Goal: Find specific fact: Find specific fact

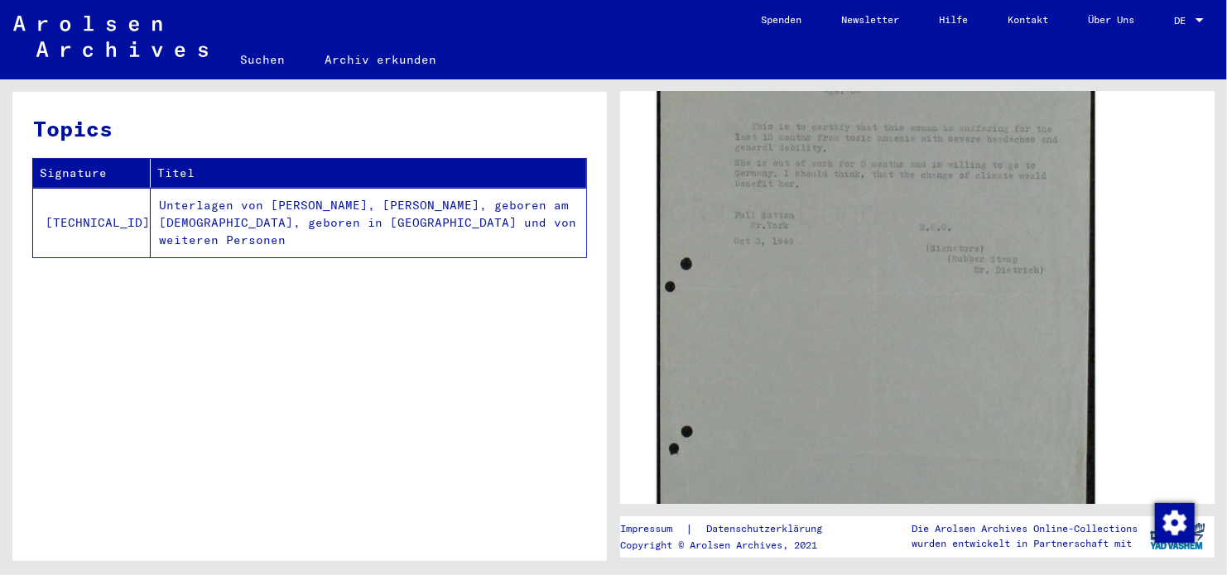
scroll to position [414, 0]
click at [803, 381] on img at bounding box center [876, 278] width 438 height 542
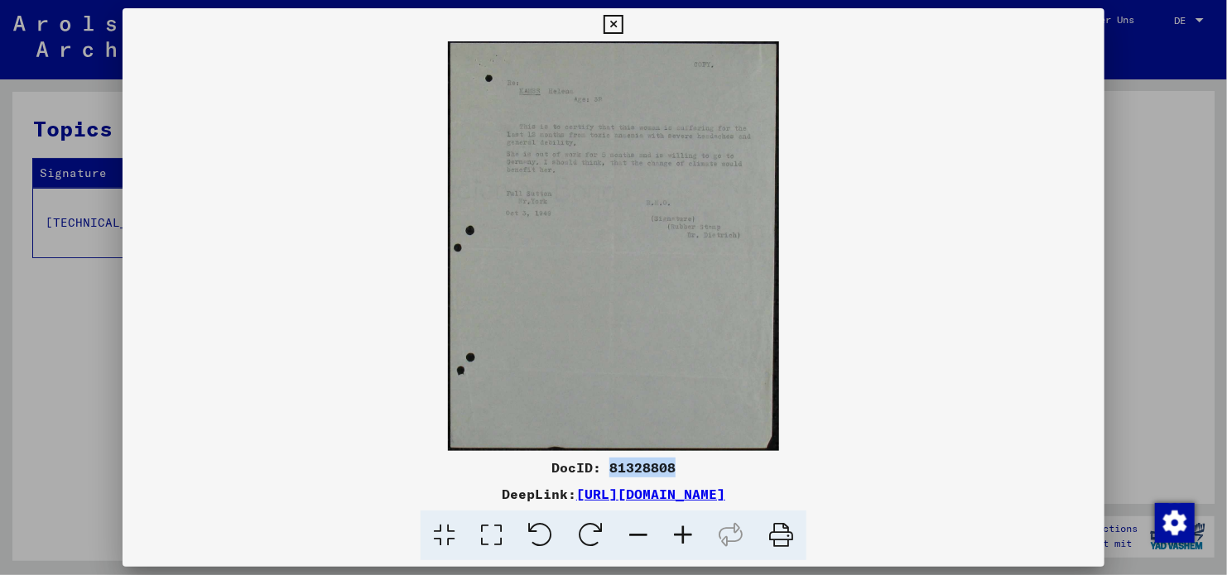
drag, startPoint x: 677, startPoint y: 465, endPoint x: 609, endPoint y: 469, distance: 67.3
click at [609, 469] on div "DocID: 81328808" at bounding box center [614, 468] width 982 height 20
copy div "81328808"
click at [493, 532] on icon at bounding box center [491, 536] width 47 height 51
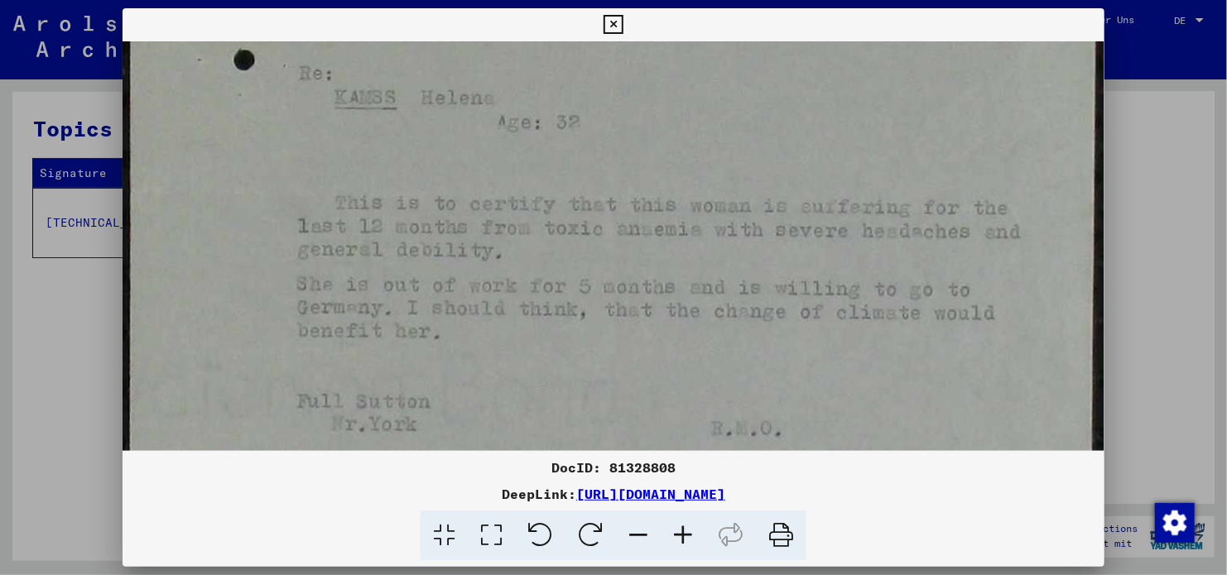
drag, startPoint x: 733, startPoint y: 393, endPoint x: 758, endPoint y: 301, distance: 95.2
click at [758, 301] on img at bounding box center [614, 557] width 982 height 1214
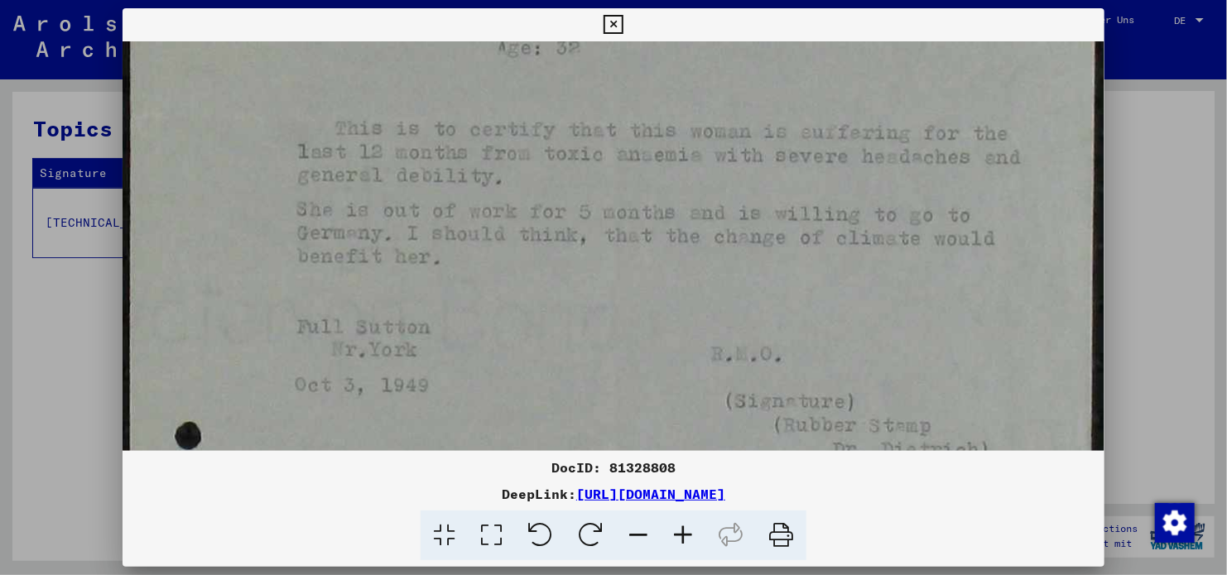
scroll to position [196, 0]
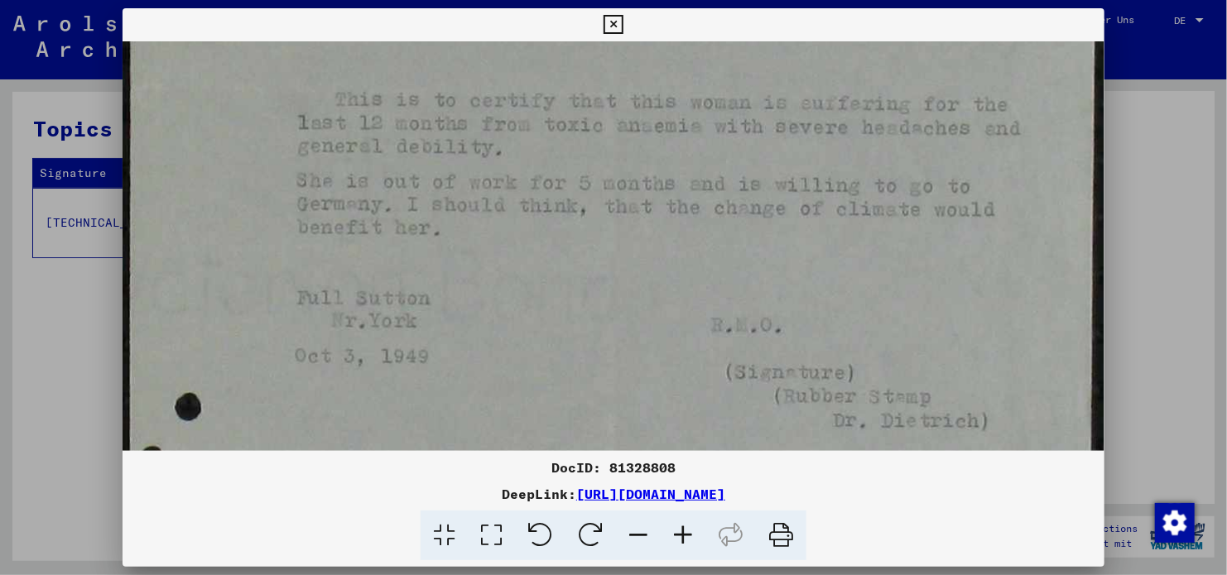
drag, startPoint x: 761, startPoint y: 343, endPoint x: 755, endPoint y: 240, distance: 102.8
click at [755, 240] on img at bounding box center [614, 454] width 982 height 1214
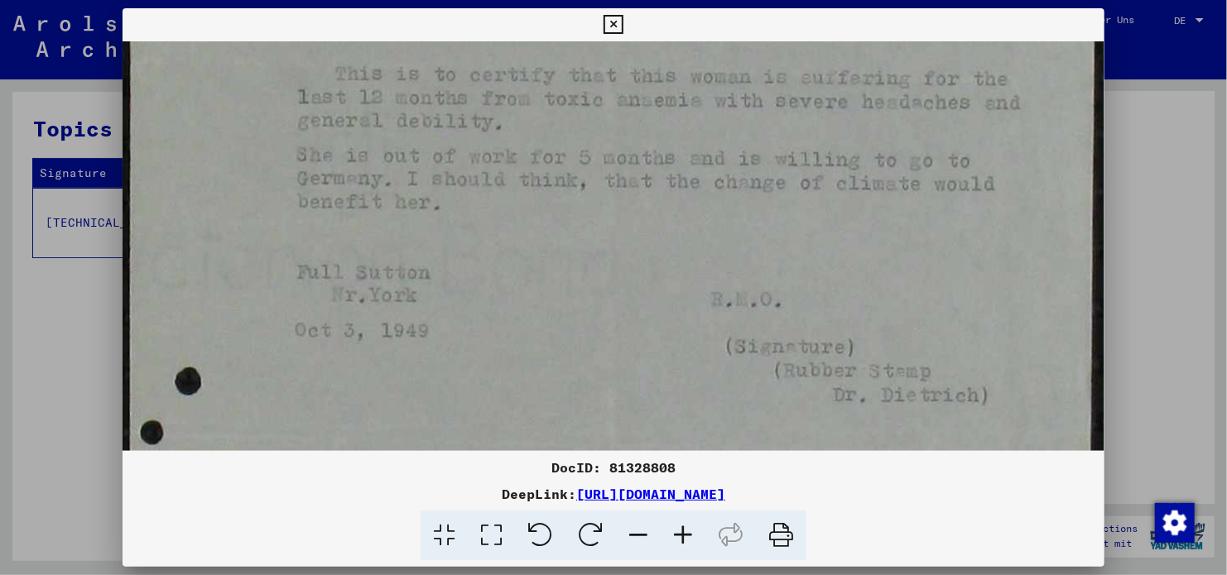
drag, startPoint x: 744, startPoint y: 341, endPoint x: 734, endPoint y: 298, distance: 44.2
click at [738, 302] on img at bounding box center [614, 428] width 982 height 1214
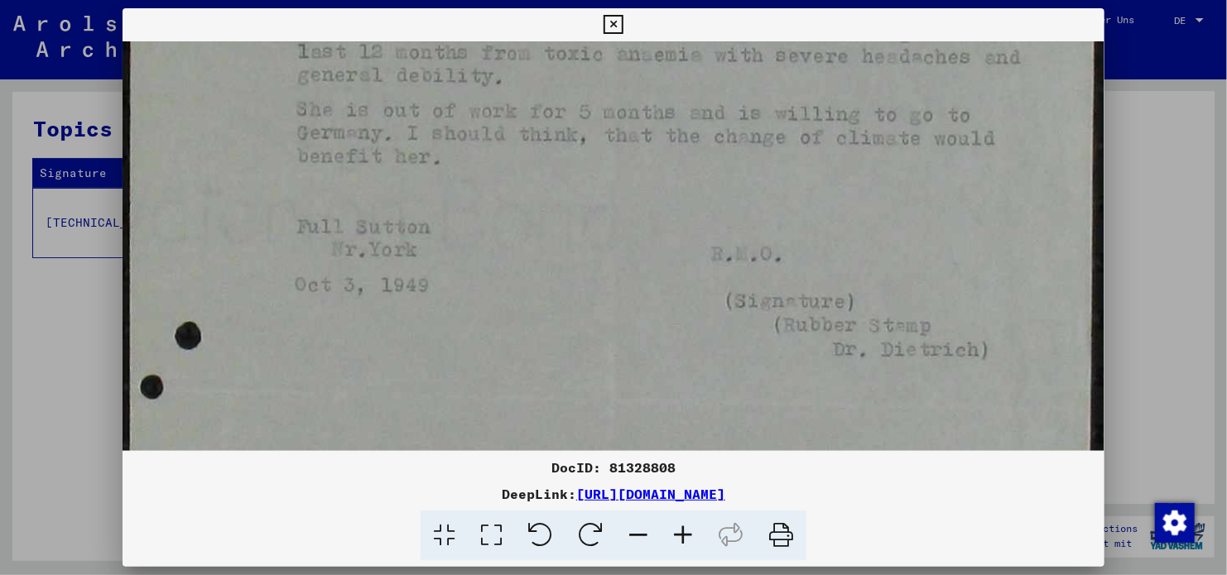
drag, startPoint x: 731, startPoint y: 346, endPoint x: 720, endPoint y: 317, distance: 30.9
click at [720, 317] on img at bounding box center [614, 383] width 982 height 1214
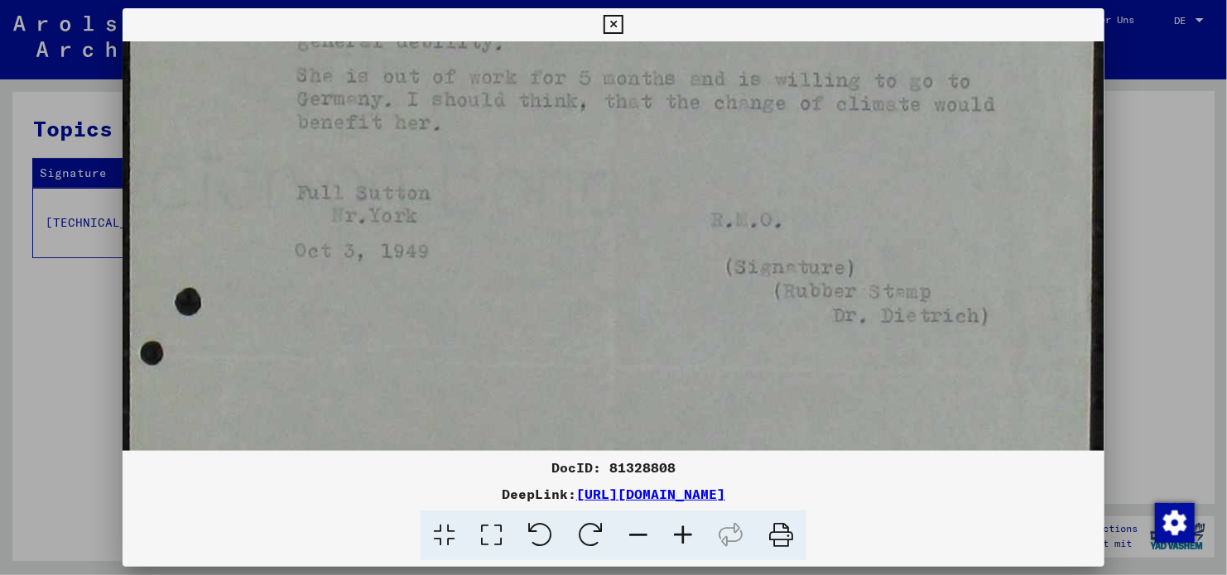
drag, startPoint x: 734, startPoint y: 291, endPoint x: 732, endPoint y: 248, distance: 44.0
click at [732, 257] on img at bounding box center [614, 349] width 982 height 1214
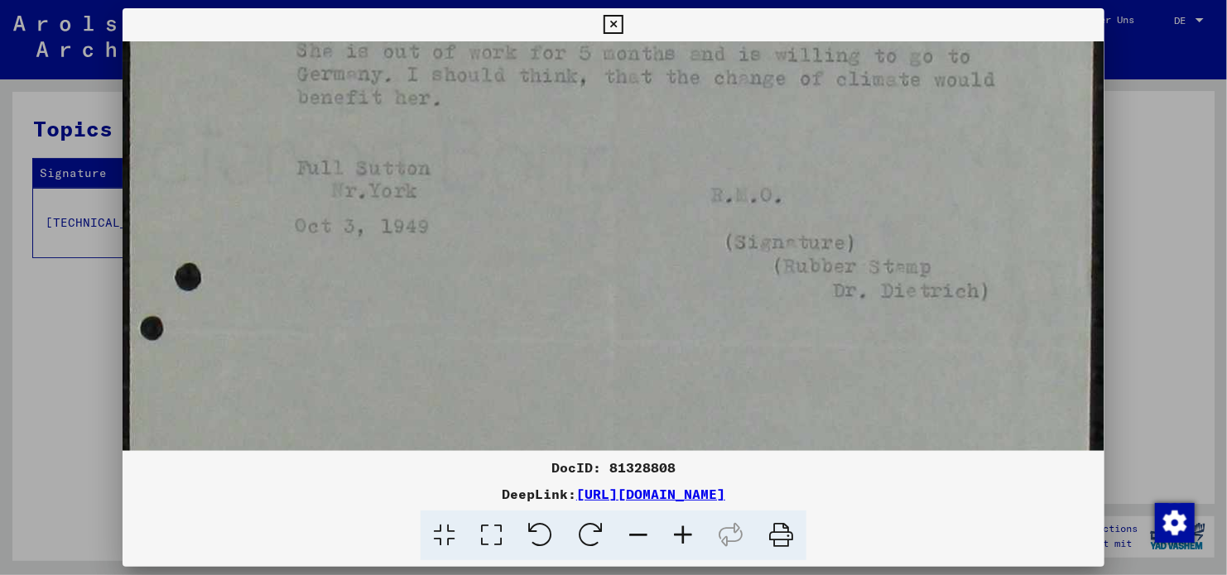
scroll to position [343, 0]
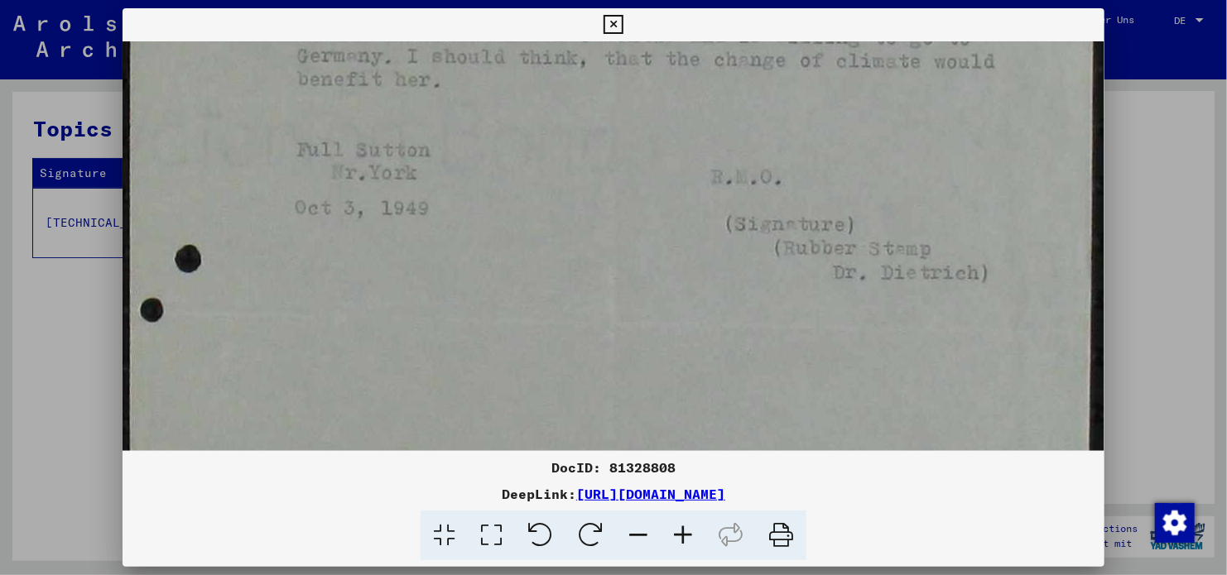
drag, startPoint x: 757, startPoint y: 137, endPoint x: 731, endPoint y: 104, distance: 41.9
click at [731, 104] on img at bounding box center [614, 306] width 982 height 1214
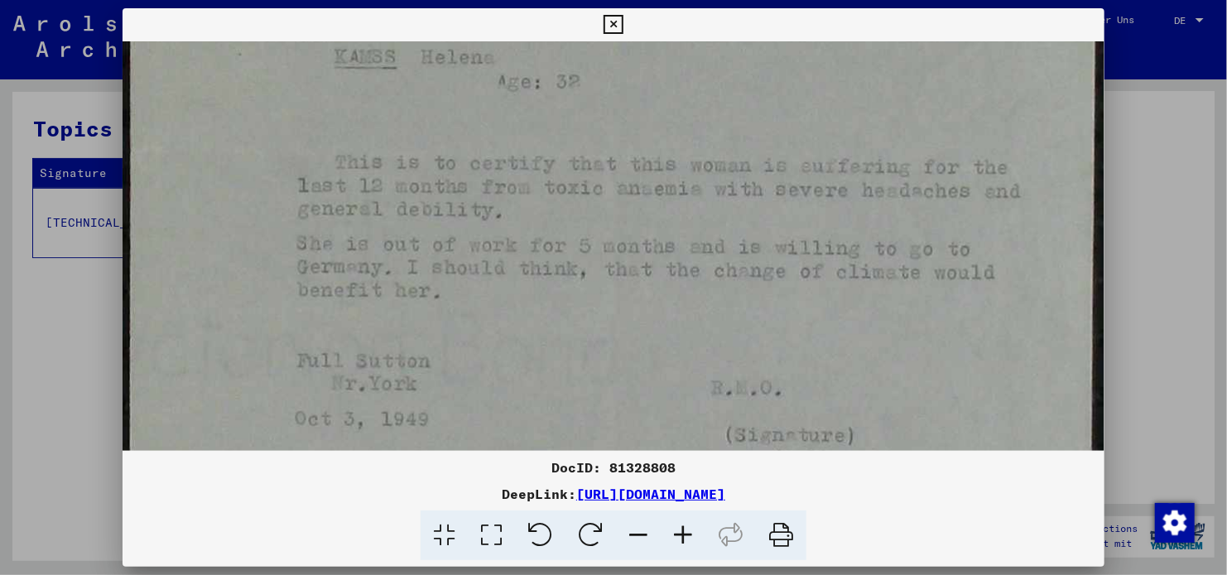
drag, startPoint x: 735, startPoint y: 148, endPoint x: 720, endPoint y: 365, distance: 217.5
click at [720, 363] on img at bounding box center [614, 517] width 982 height 1214
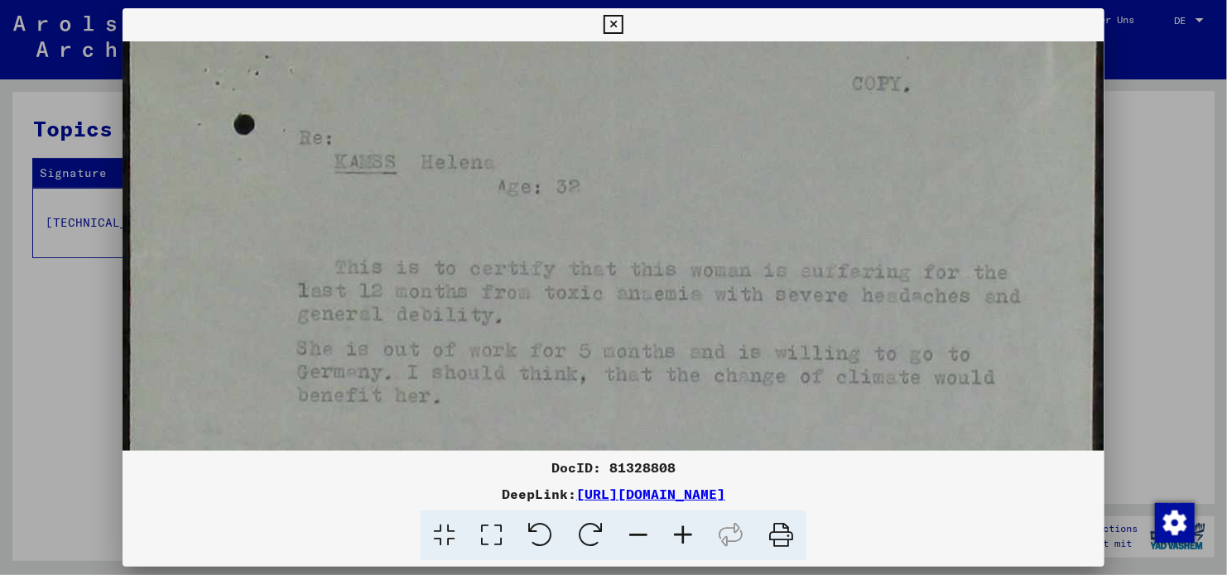
scroll to position [0, 0]
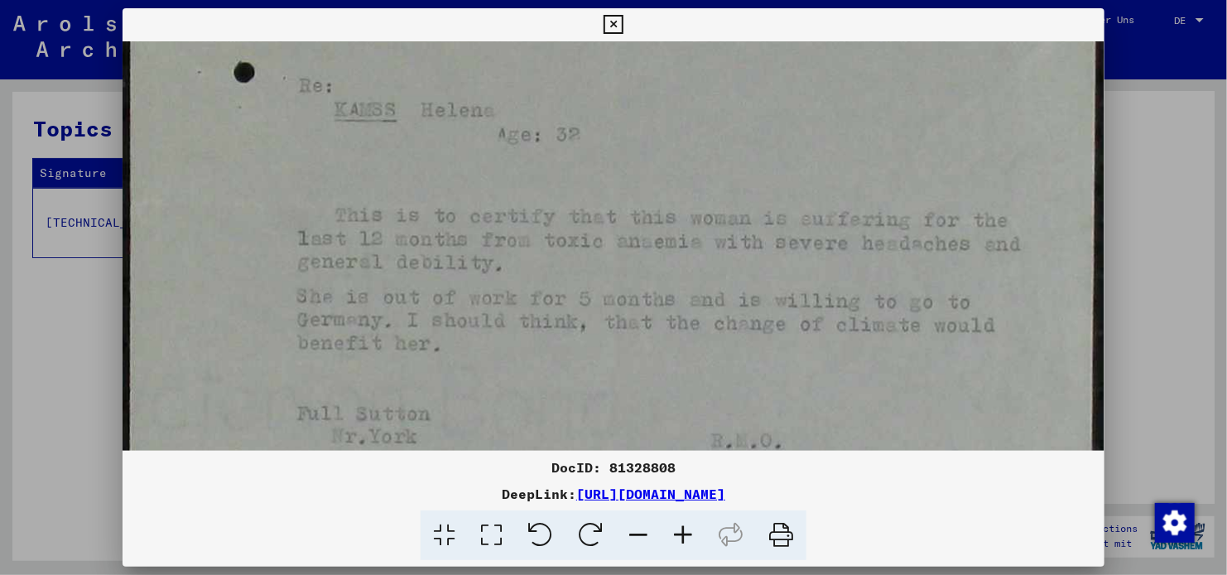
drag, startPoint x: 761, startPoint y: 161, endPoint x: 764, endPoint y: 236, distance: 75.4
click at [764, 236] on img at bounding box center [614, 570] width 982 height 1214
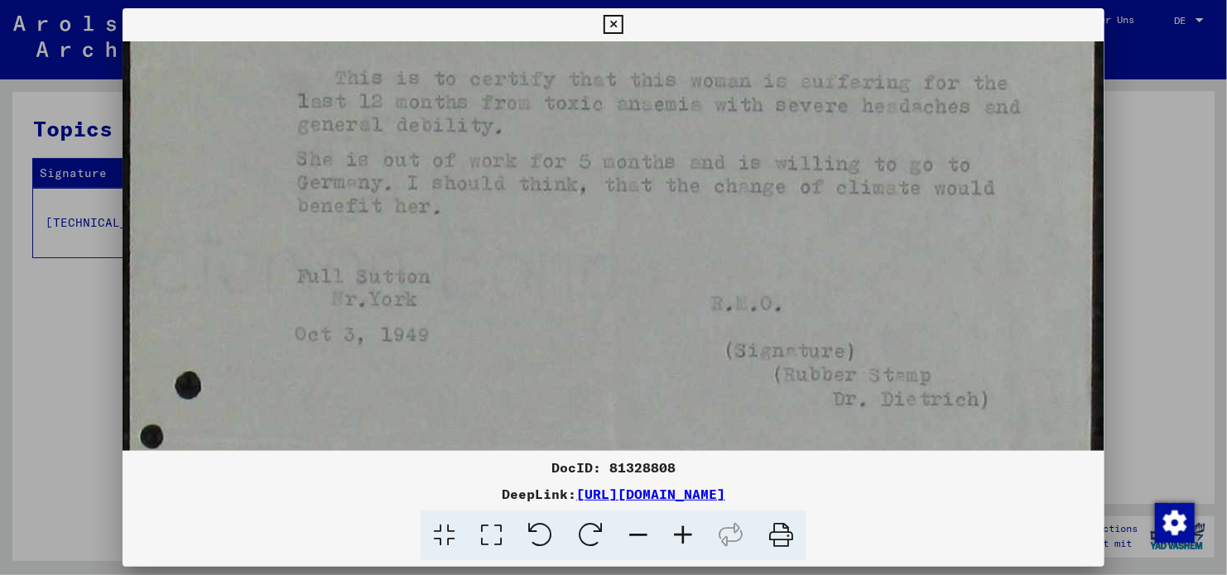
drag, startPoint x: 750, startPoint y: 371, endPoint x: 750, endPoint y: 181, distance: 189.6
click at [749, 189] on img at bounding box center [614, 432] width 982 height 1214
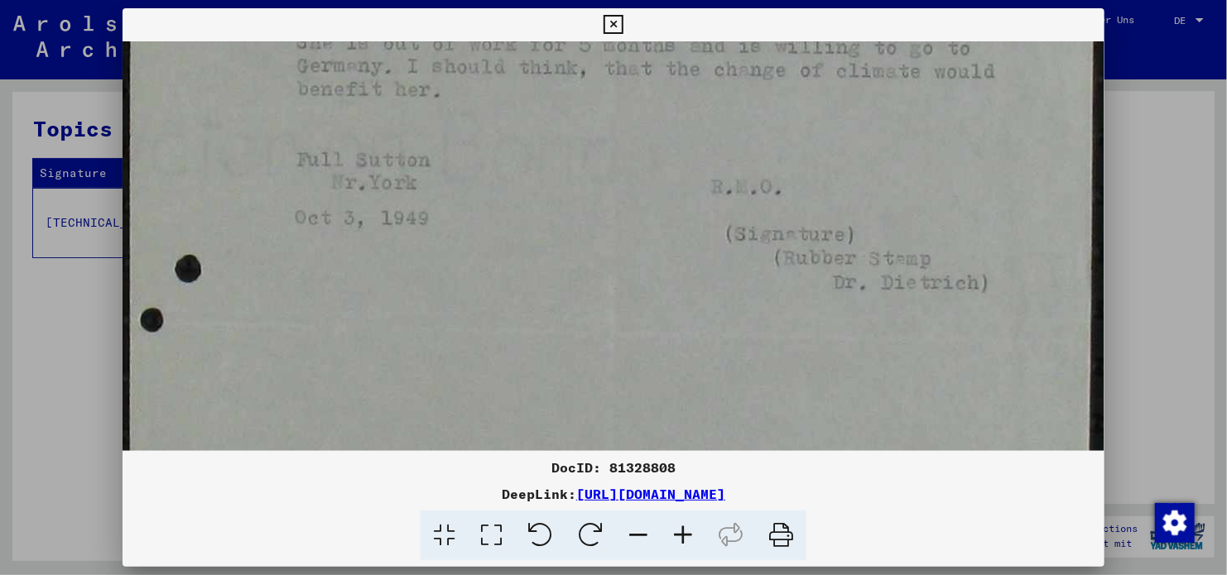
drag, startPoint x: 743, startPoint y: 355, endPoint x: 743, endPoint y: 268, distance: 86.9
click at [743, 269] on img at bounding box center [614, 316] width 982 height 1214
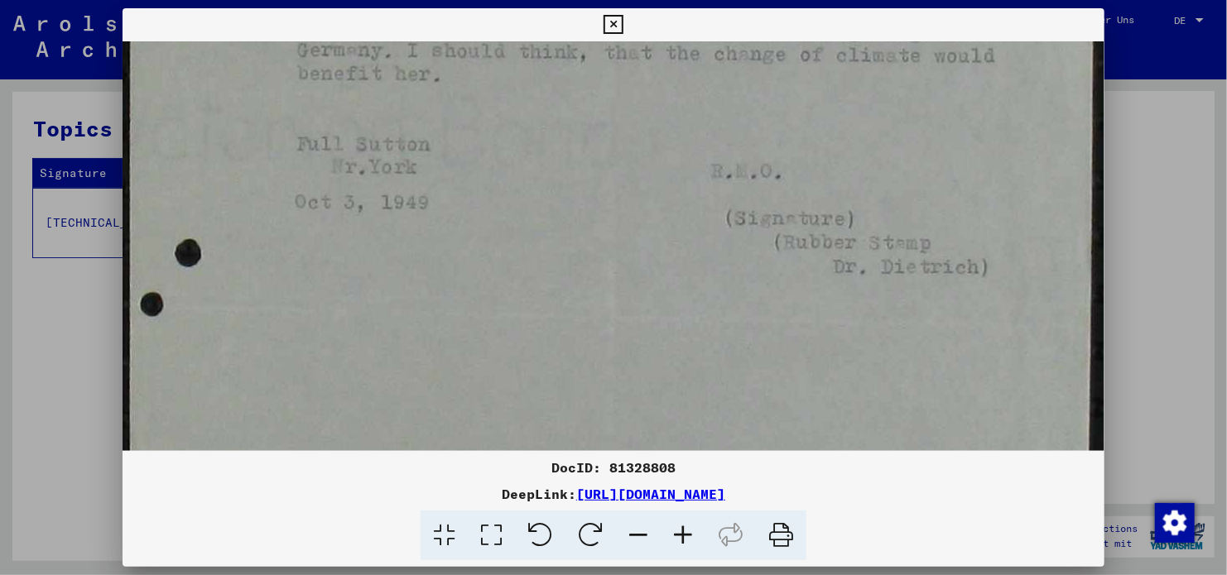
click at [623, 23] on button at bounding box center [613, 24] width 29 height 33
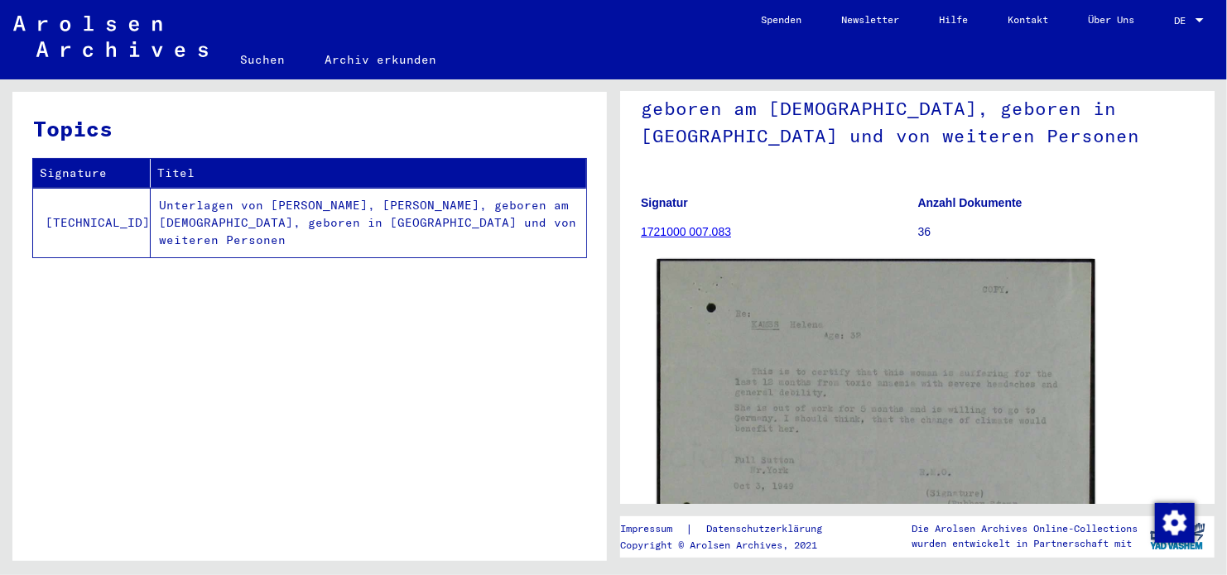
scroll to position [248, 0]
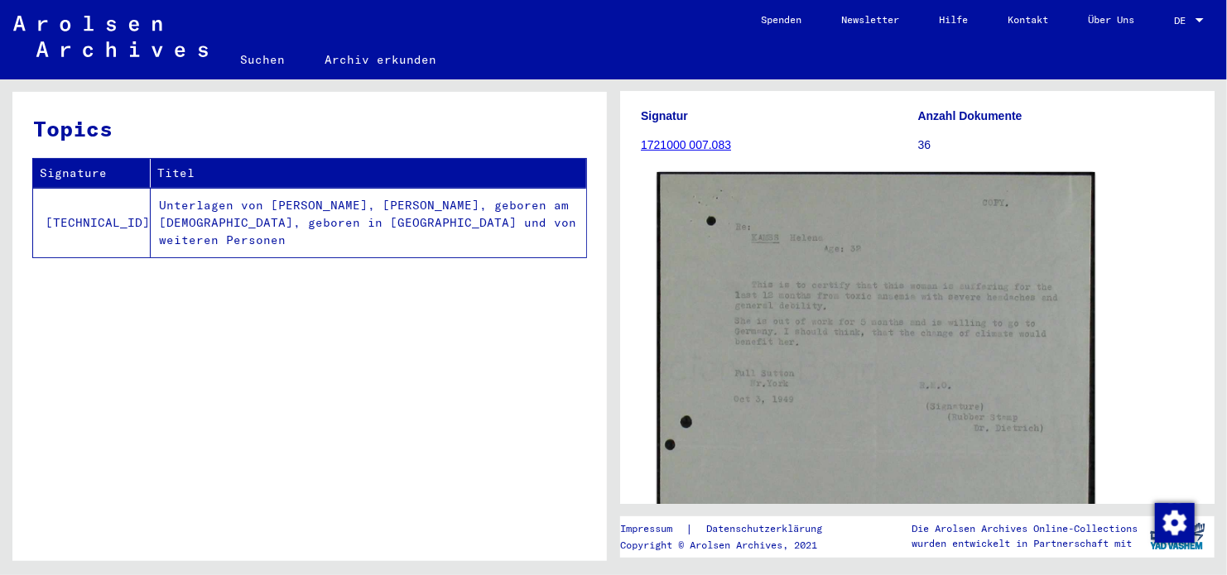
click at [821, 359] on img at bounding box center [876, 443] width 438 height 542
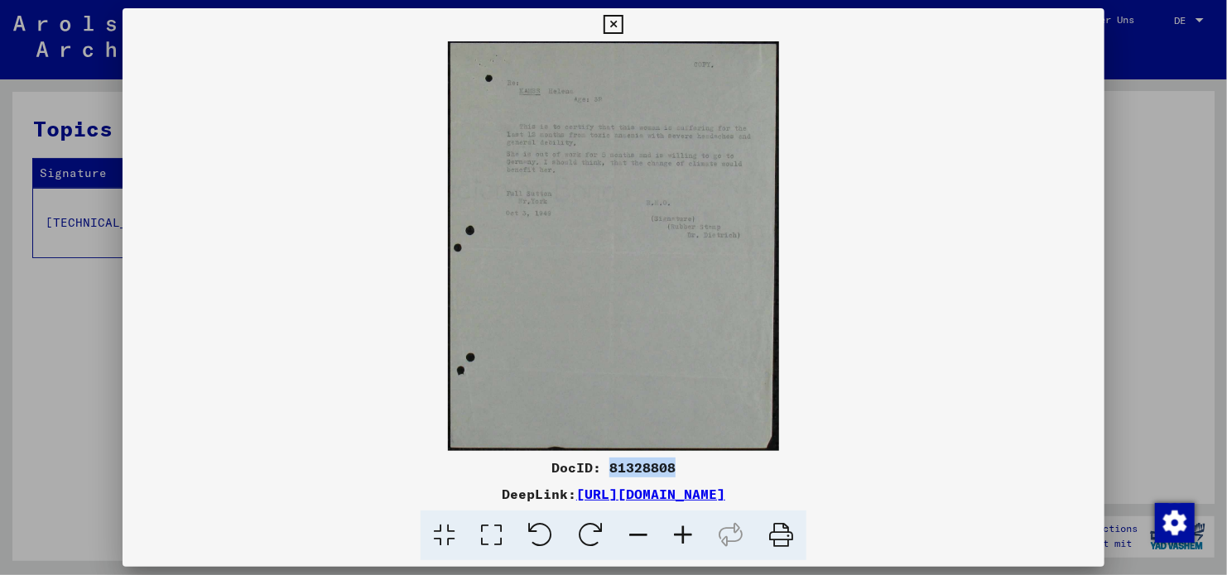
drag, startPoint x: 673, startPoint y: 467, endPoint x: 613, endPoint y: 471, distance: 60.6
click at [613, 471] on div "DocID: 81328808" at bounding box center [614, 468] width 982 height 20
copy div "81328808"
